Goal: Find specific page/section: Find specific page/section

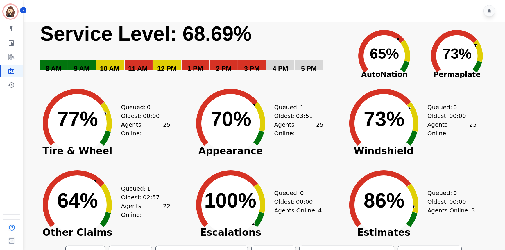
click at [169, 58] on rect "Service Level: 0%" at bounding box center [193, 52] width 307 height 60
